Goal: Task Accomplishment & Management: Use online tool/utility

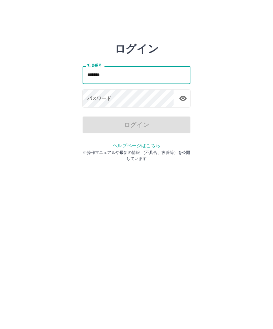
type input "*******"
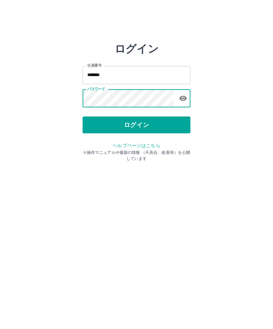
click at [154, 121] on button "ログイン" at bounding box center [137, 125] width 108 height 17
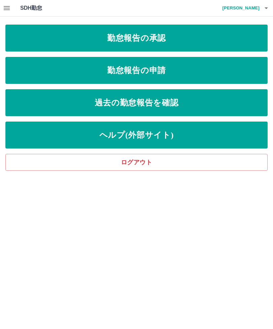
click at [144, 137] on link "ヘルプ(外部サイト)" at bounding box center [136, 135] width 262 height 27
